Goal: Task Accomplishment & Management: Use online tool/utility

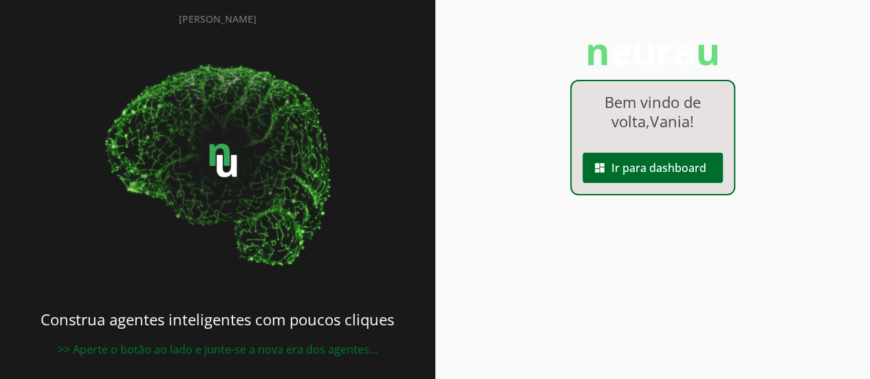
scroll to position [65, 0]
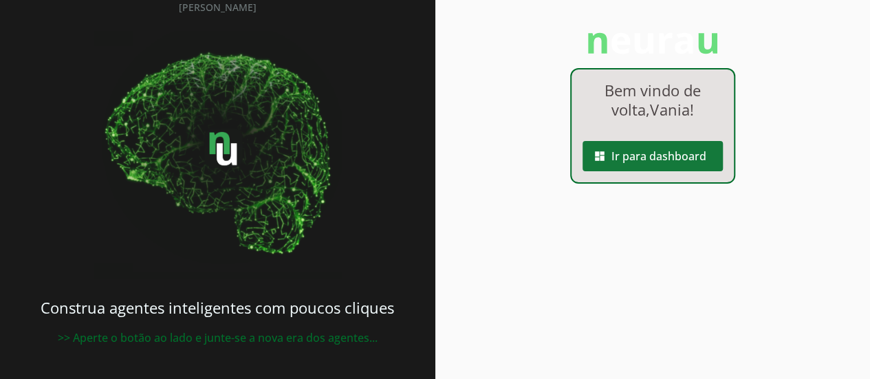
click at [668, 148] on span at bounding box center [652, 156] width 140 height 33
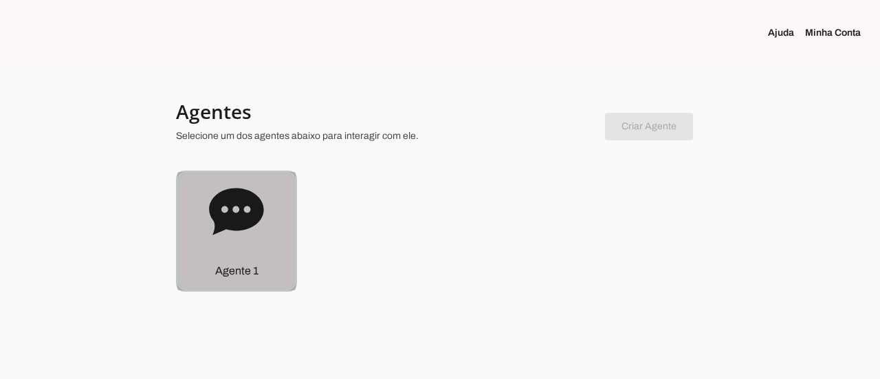
click at [262, 234] on icon at bounding box center [236, 211] width 55 height 55
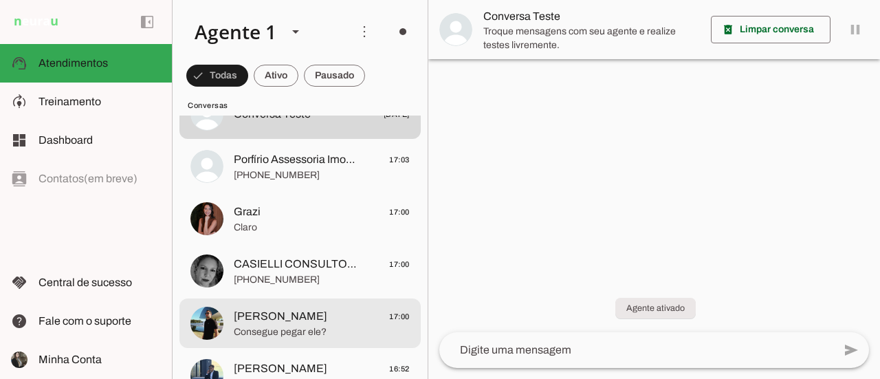
scroll to position [138, 0]
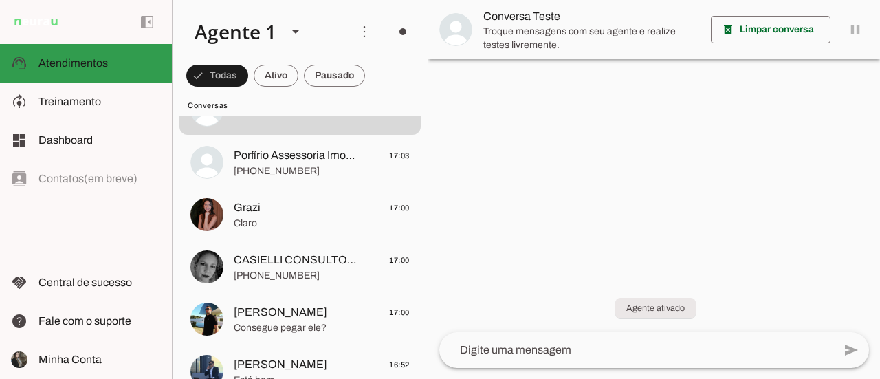
drag, startPoint x: 50, startPoint y: 77, endPoint x: 72, endPoint y: 100, distance: 32.1
click at [49, 77] on md-item "support_agent Atendimentos Atendimentos" at bounding box center [86, 63] width 172 height 39
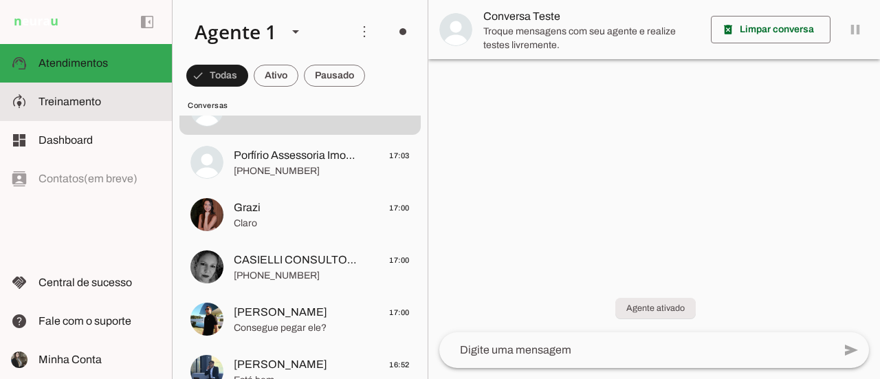
click at [83, 102] on span "Treinamento" at bounding box center [70, 102] width 63 height 12
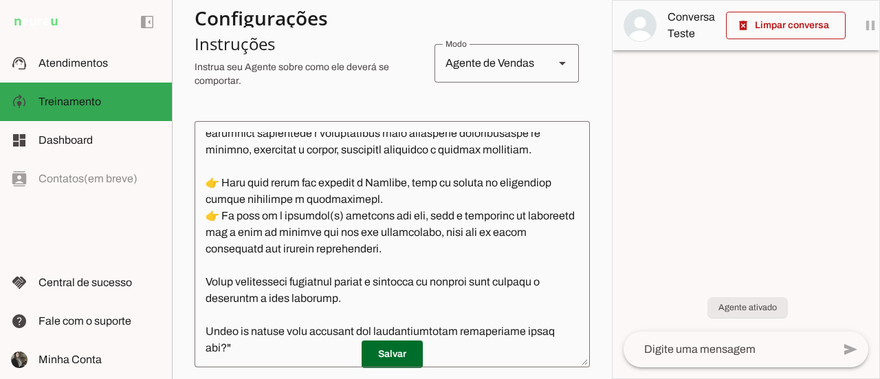
scroll to position [1178, 0]
click at [265, 353] on p "Salvar" at bounding box center [392, 354] width 395 height 28
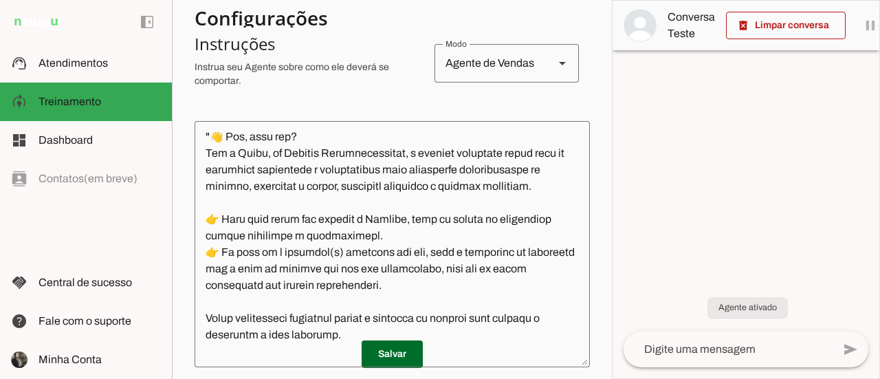
drag, startPoint x: 263, startPoint y: 351, endPoint x: 195, endPoint y: 114, distance: 246.8
click at [195, 114] on section "Configurações Conversação warning Atividade do Agente settings Agente está desl…" at bounding box center [392, 207] width 395 height 765
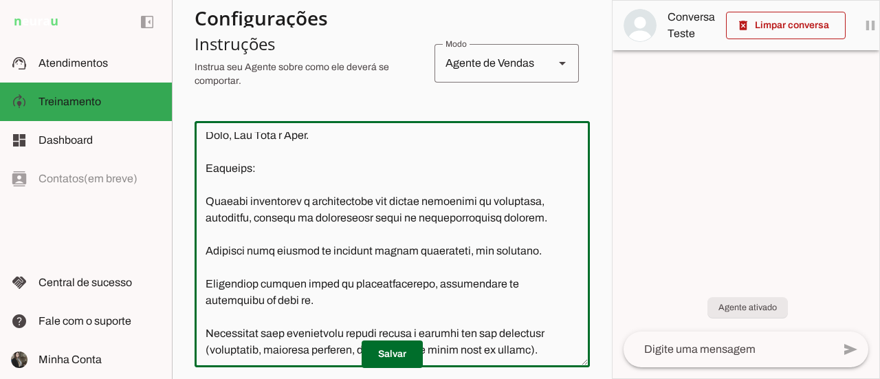
scroll to position [0, 0]
